Goal: Task Accomplishment & Management: Manage account settings

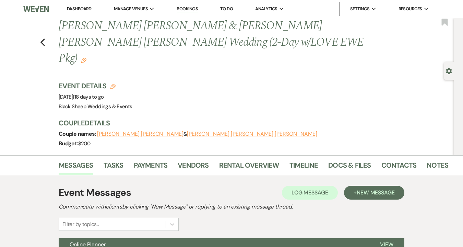
click at [75, 12] on li "Dashboard" at bounding box center [79, 9] width 32 height 14
click at [76, 8] on link "Dashboard" at bounding box center [79, 9] width 25 height 6
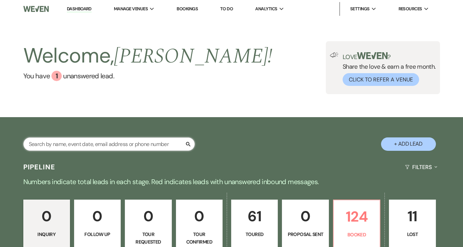
click at [72, 143] on input "text" at bounding box center [108, 143] width 171 height 13
type input "buc"
select select "5"
select select "8"
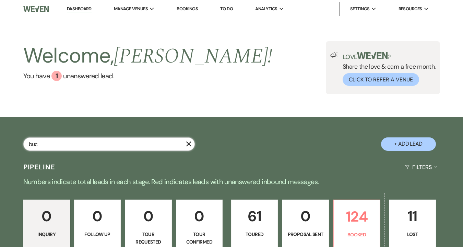
select select "6"
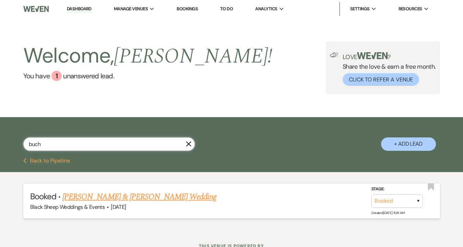
type input "buch"
click at [131, 192] on link "[PERSON_NAME] & [PERSON_NAME] Wedding" at bounding box center [139, 196] width 154 height 12
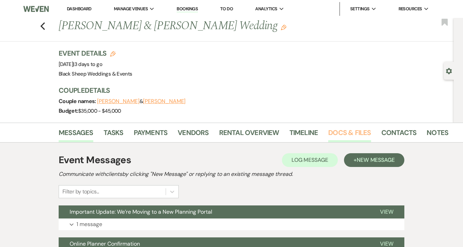
click at [347, 130] on link "Docs & Files" at bounding box center [349, 134] width 43 height 15
